Goal: Find specific page/section: Find specific page/section

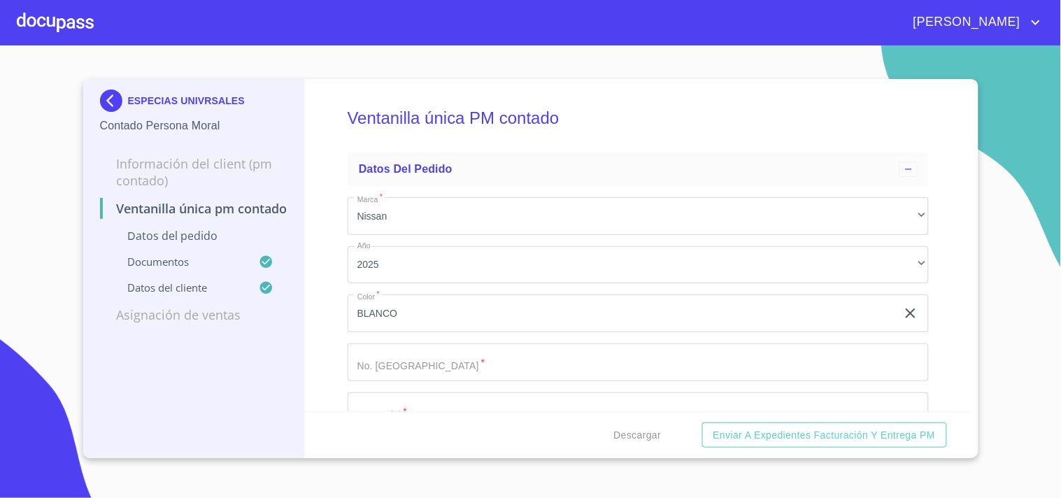
click at [110, 95] on img at bounding box center [114, 101] width 28 height 22
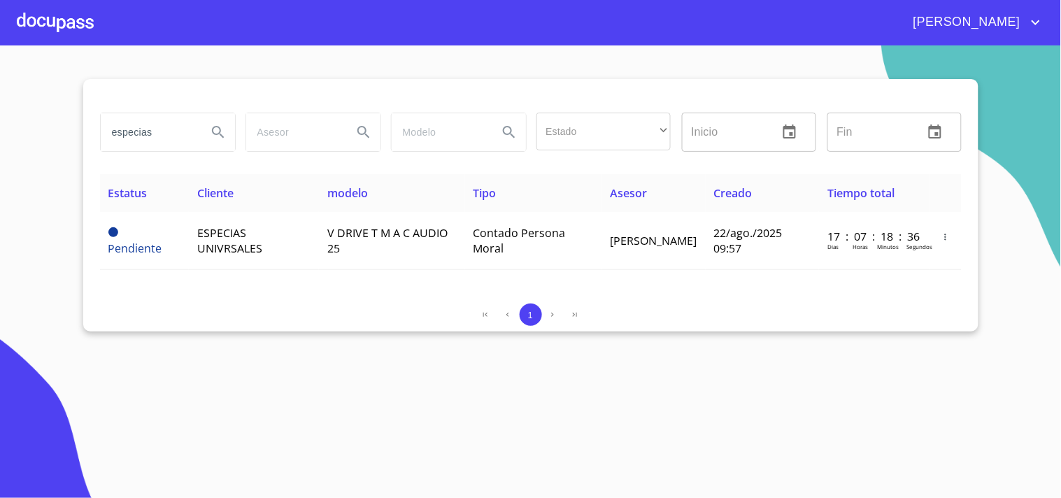
drag, startPoint x: 114, startPoint y: 131, endPoint x: 31, endPoint y: 136, distance: 82.7
click at [31, 136] on section "especias Estado ​ ​ Inicio ​ Fin ​ Estatus Cliente modelo Tipo Asesor Creado Ti…" at bounding box center [530, 271] width 1061 height 453
type input "s"
type input "J"
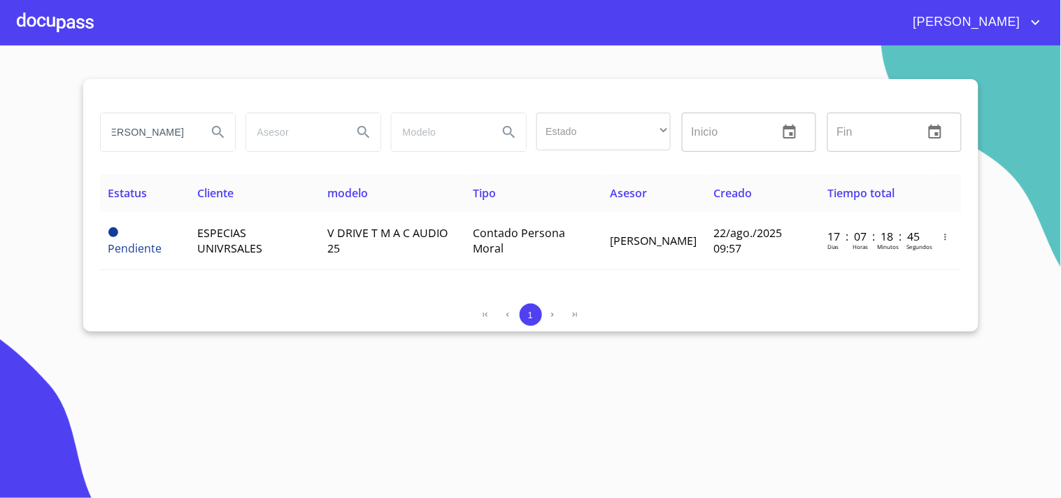
type input "[PERSON_NAME]"
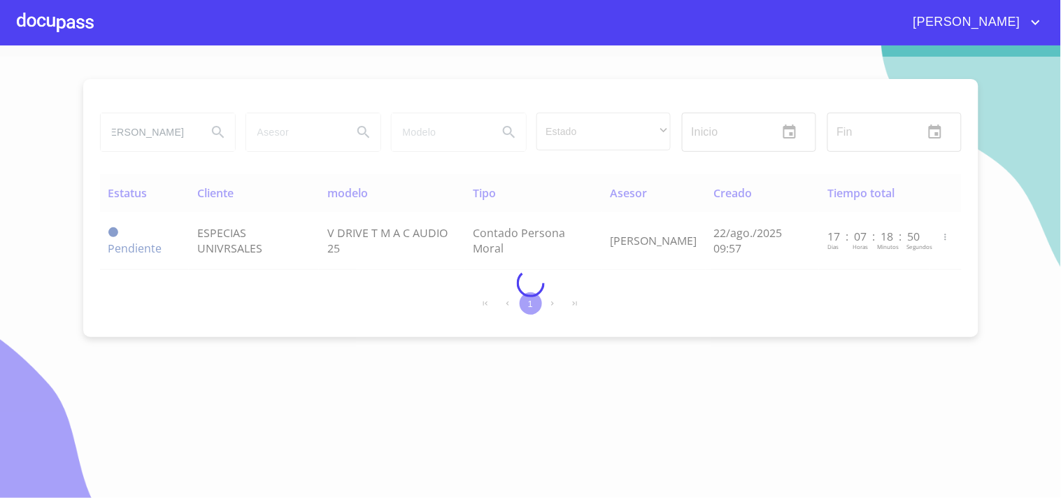
scroll to position [0, 0]
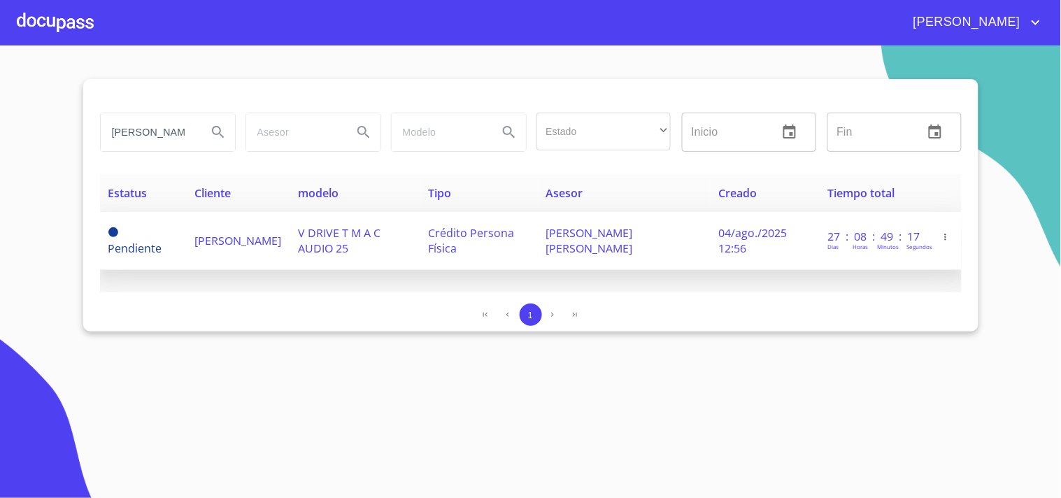
click at [264, 234] on span "[PERSON_NAME]" at bounding box center [237, 240] width 87 height 15
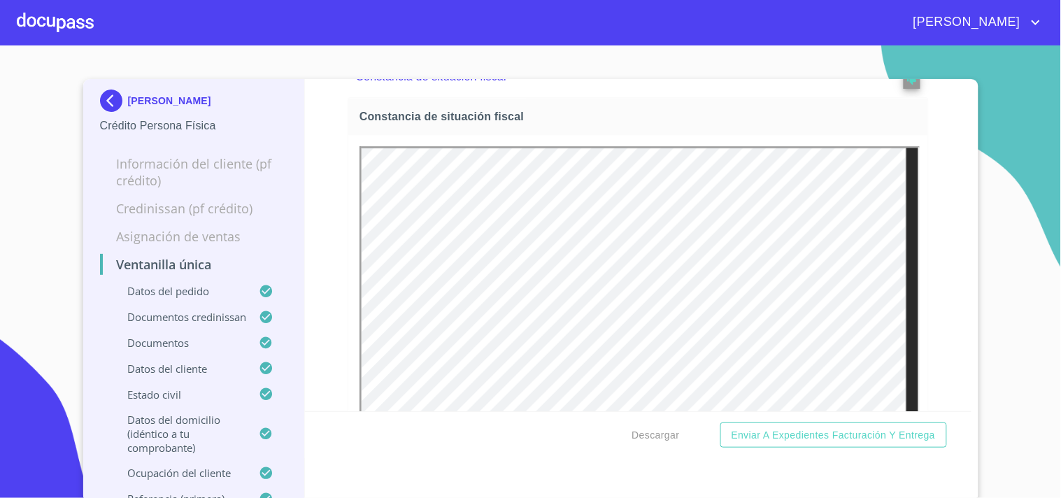
scroll to position [3886, 0]
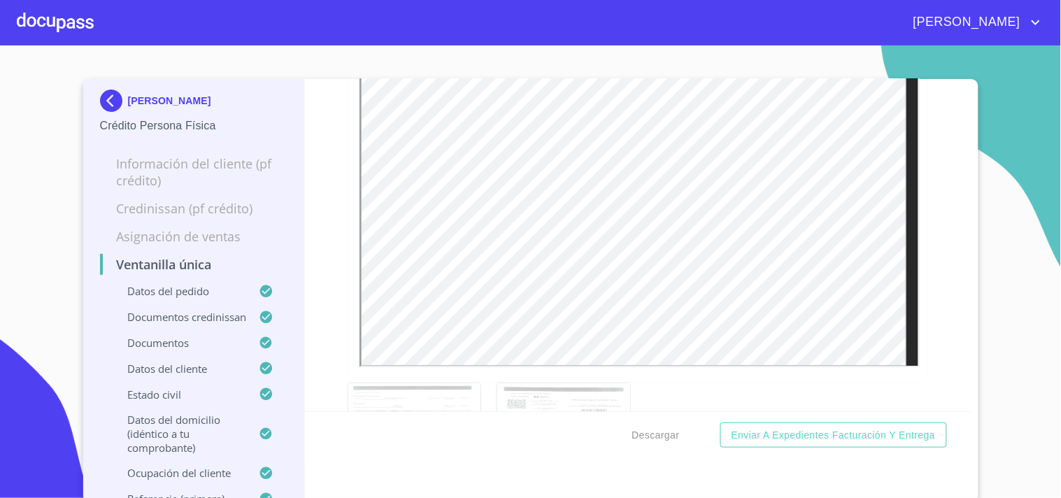
click at [546, 404] on div at bounding box center [563, 425] width 133 height 85
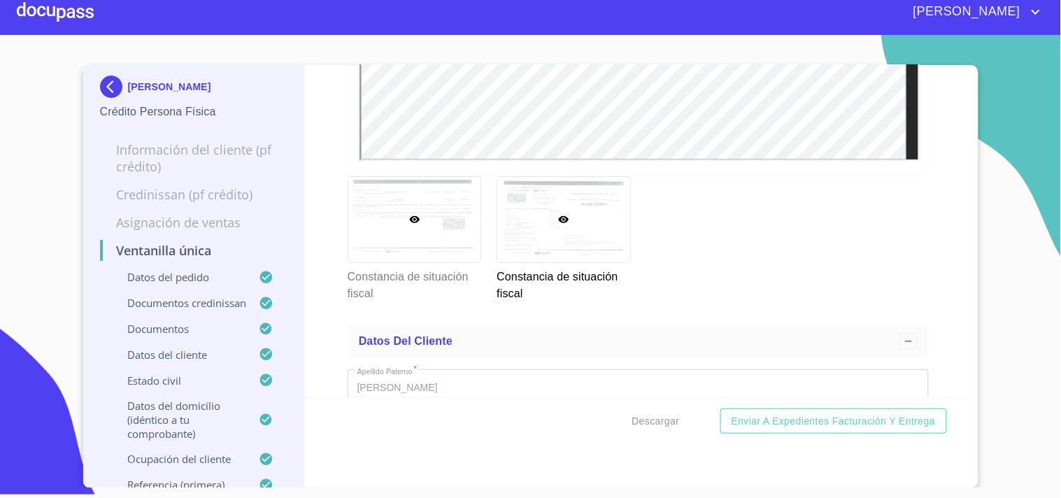
scroll to position [4011, 0]
